Goal: Check status: Check status

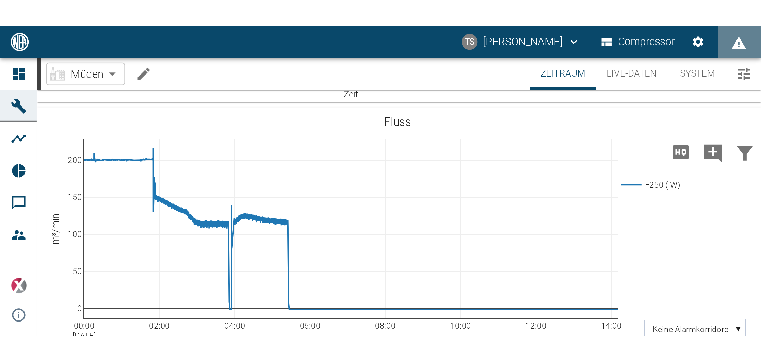
scroll to position [481, 0]
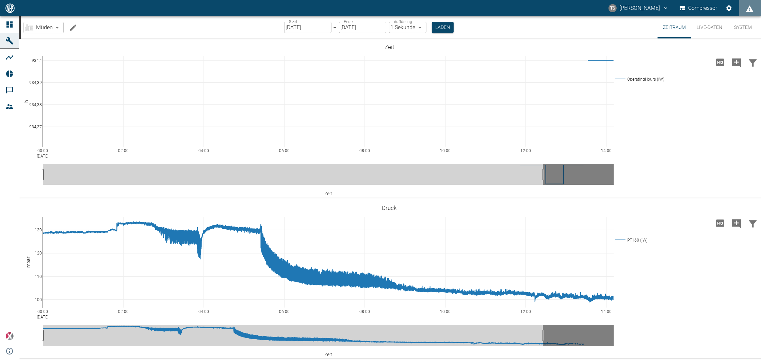
scroll to position [481, 0]
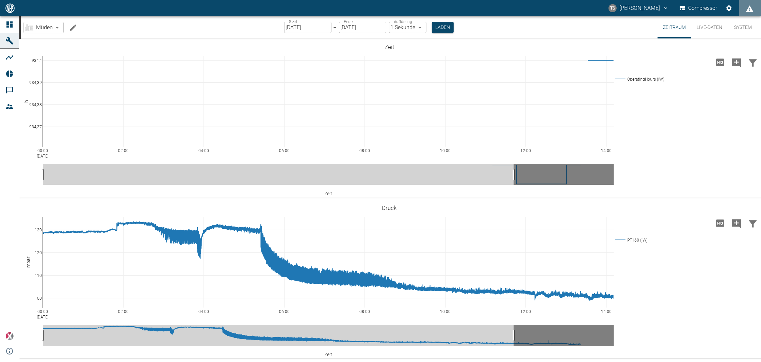
scroll to position [481, 0]
